Goal: Task Accomplishment & Management: Manage account settings

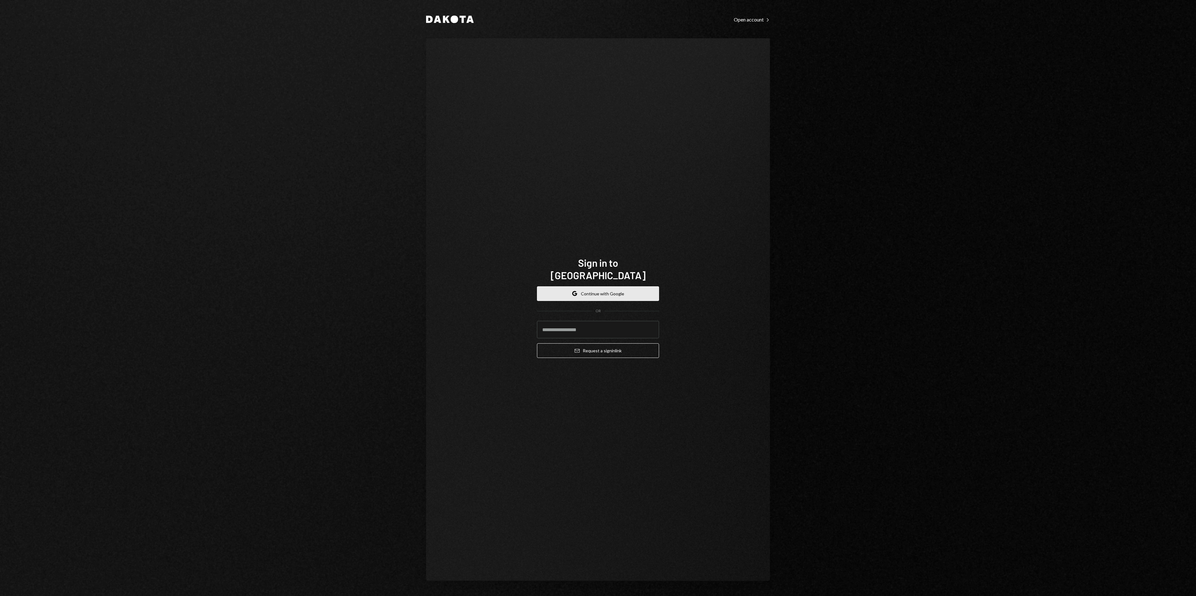
click at [595, 289] on button "Google Continue with Google" at bounding box center [598, 293] width 122 height 15
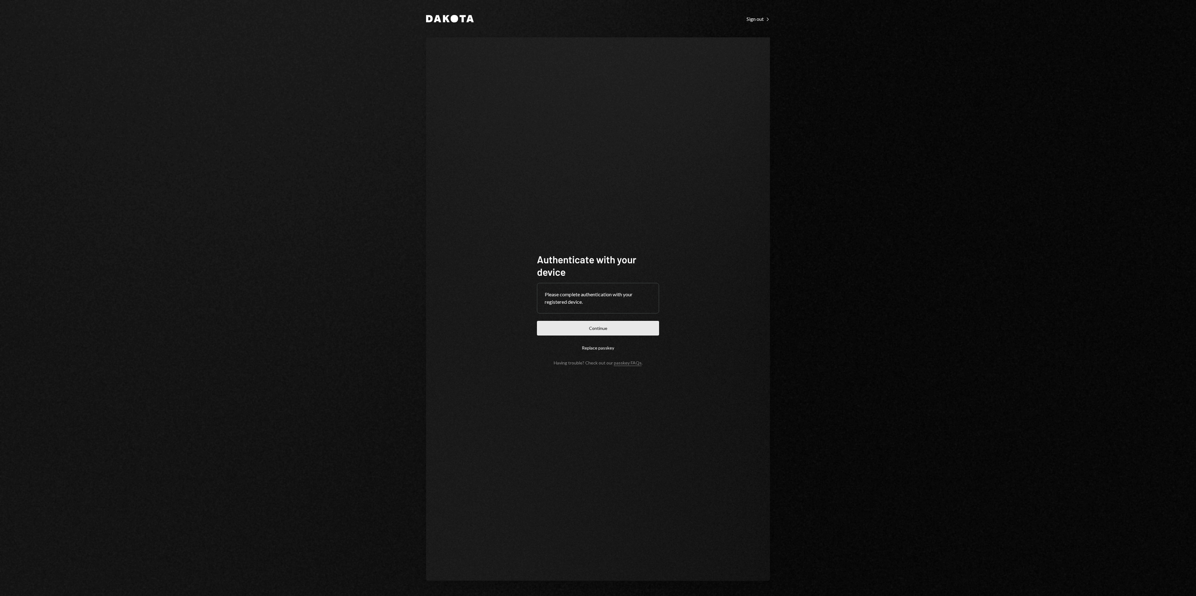
click at [626, 324] on button "Continue" at bounding box center [598, 328] width 122 height 15
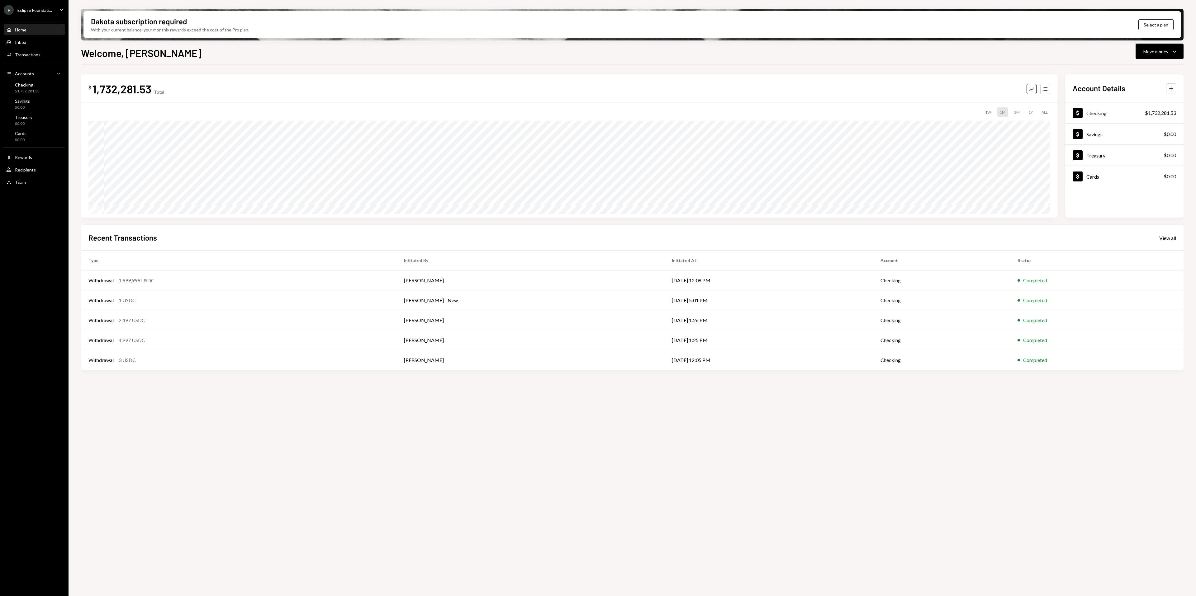
click at [22, 7] on div "E Eclipse Foundati..." at bounding box center [28, 10] width 48 height 10
click at [51, 84] on div "View all accounts" at bounding box center [48, 86] width 57 height 5
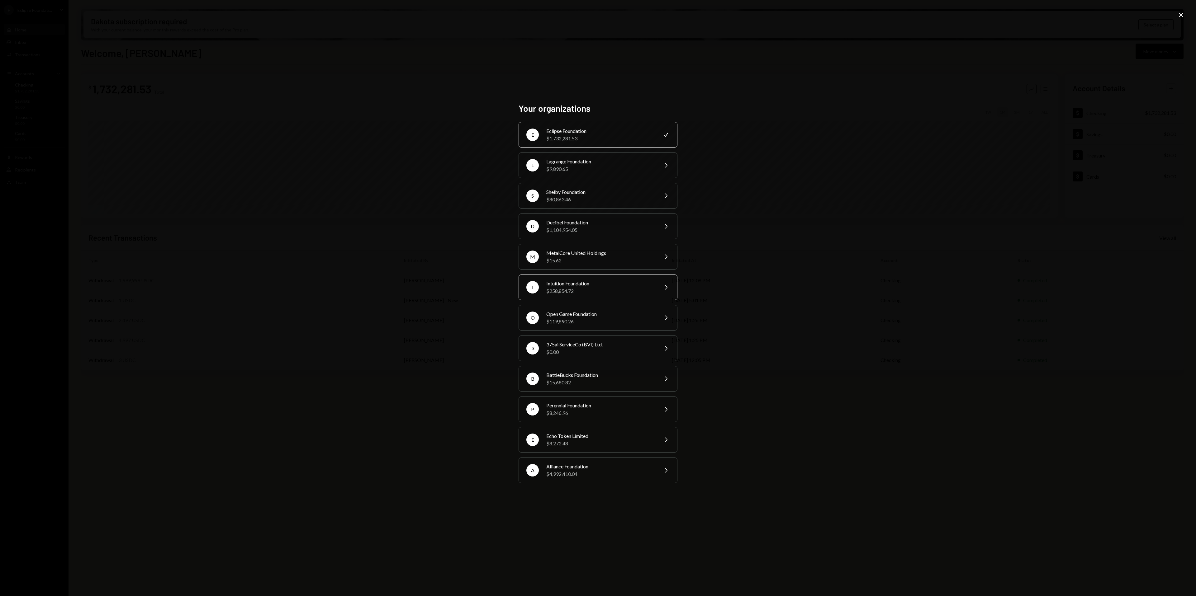
click at [599, 276] on div "I Intuition Foundation $258,854.72 Chevron Right" at bounding box center [597, 288] width 159 height 26
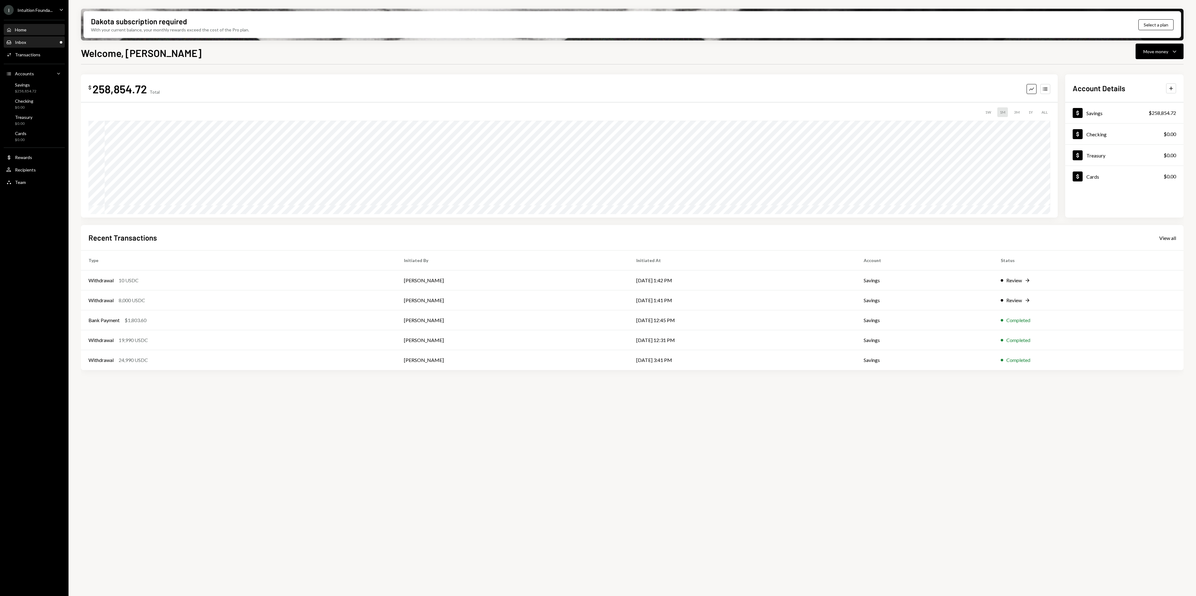
click at [39, 40] on div "Inbox Inbox" at bounding box center [34, 43] width 56 height 6
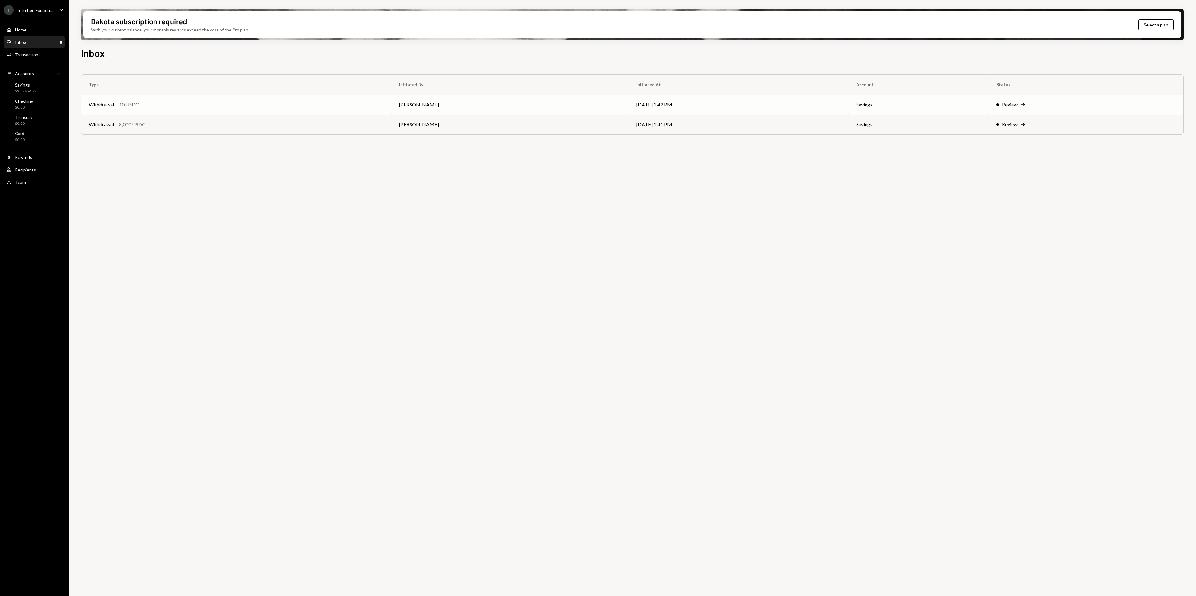
click at [997, 103] on td "Review Right Arrow" at bounding box center [1086, 105] width 194 height 20
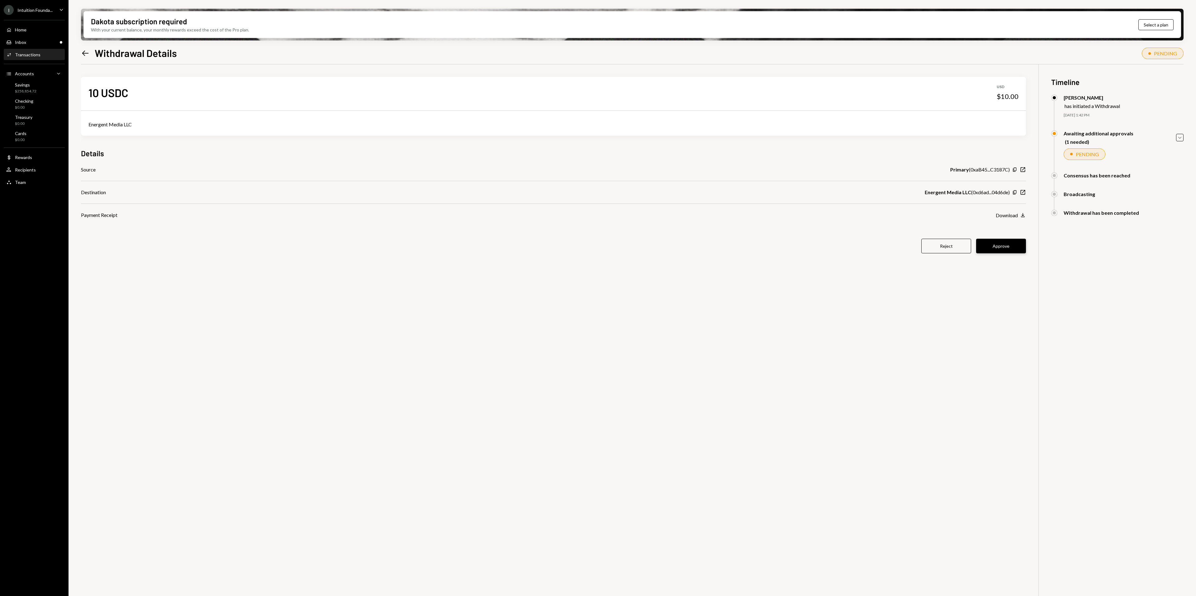
click at [1008, 244] on button "Approve" at bounding box center [1001, 246] width 50 height 15
click at [41, 42] on div "Inbox Inbox" at bounding box center [34, 43] width 56 height 6
click at [951, 250] on button "Reject" at bounding box center [946, 246] width 50 height 15
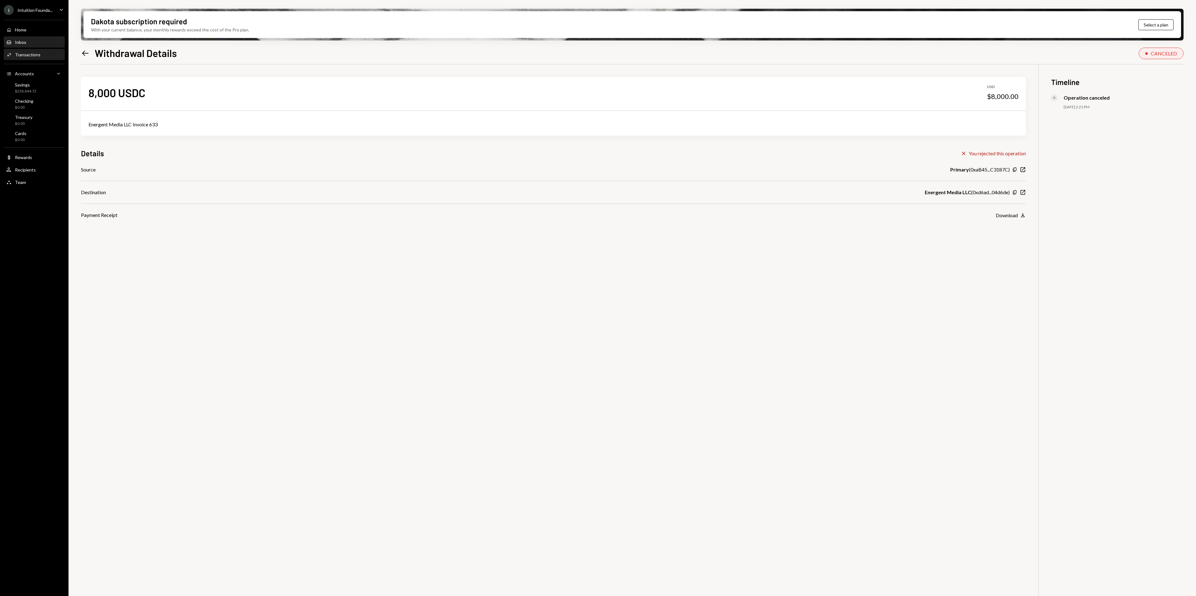
click at [27, 36] on link "Inbox Inbox" at bounding box center [34, 41] width 61 height 11
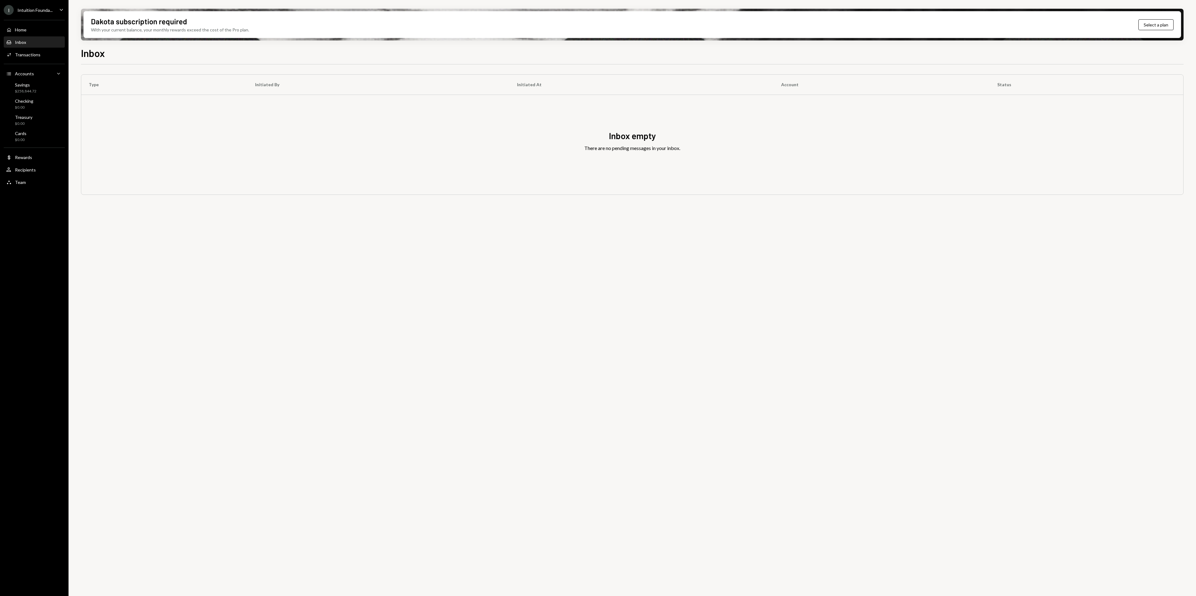
click at [46, 13] on div "I Intuition Founda..." at bounding box center [28, 10] width 49 height 10
click at [50, 91] on button "Accounts View all accounts" at bounding box center [44, 87] width 74 height 11
